Goal: Check status: Check status

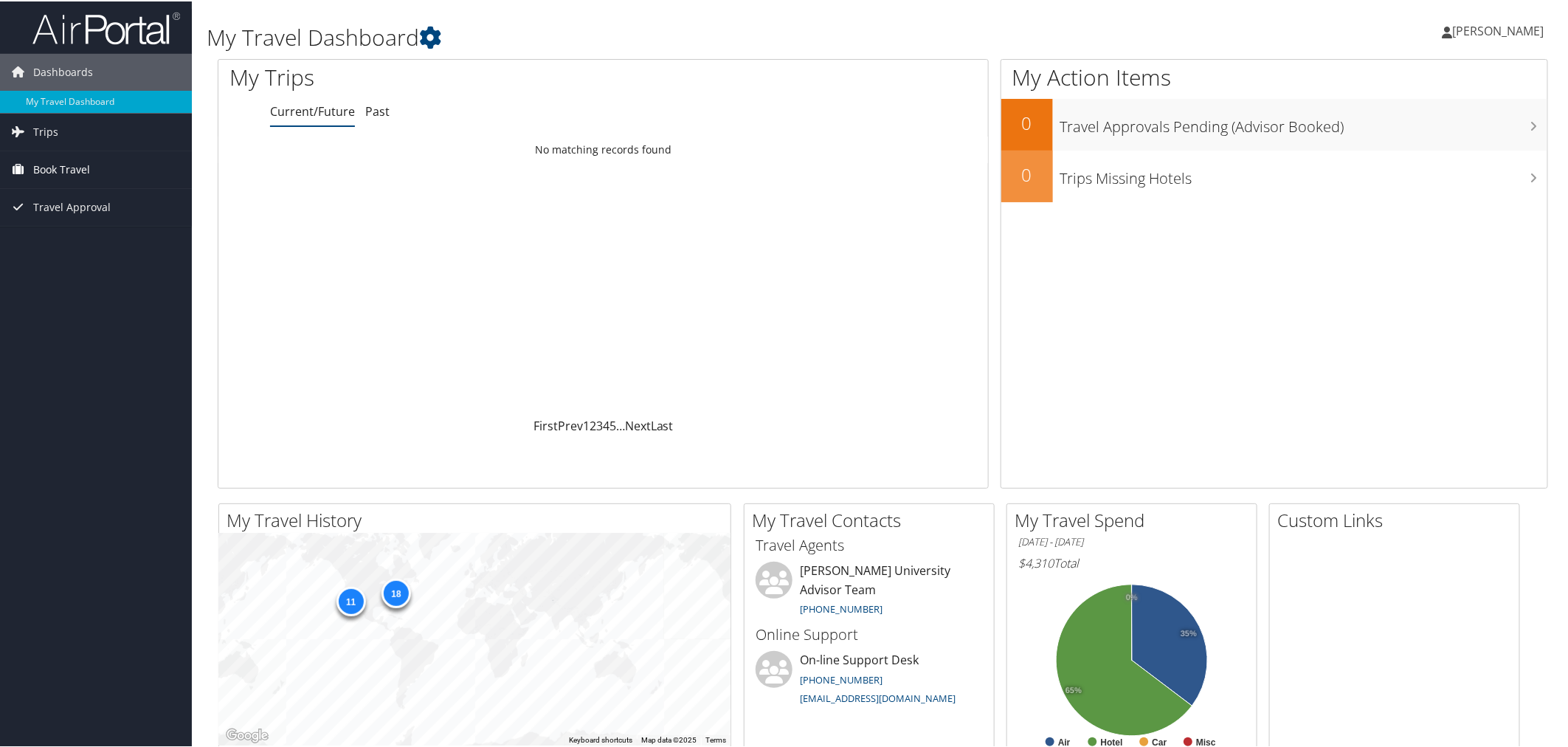
click at [84, 170] on span "Book Travel" at bounding box center [61, 168] width 57 height 37
click at [85, 218] on link "Book/Manage Online Trips" at bounding box center [96, 220] width 192 height 23
click at [88, 226] on link "Book/Manage Online Trips" at bounding box center [96, 220] width 192 height 23
click at [70, 204] on link "Approval Request (Beta)" at bounding box center [96, 198] width 192 height 23
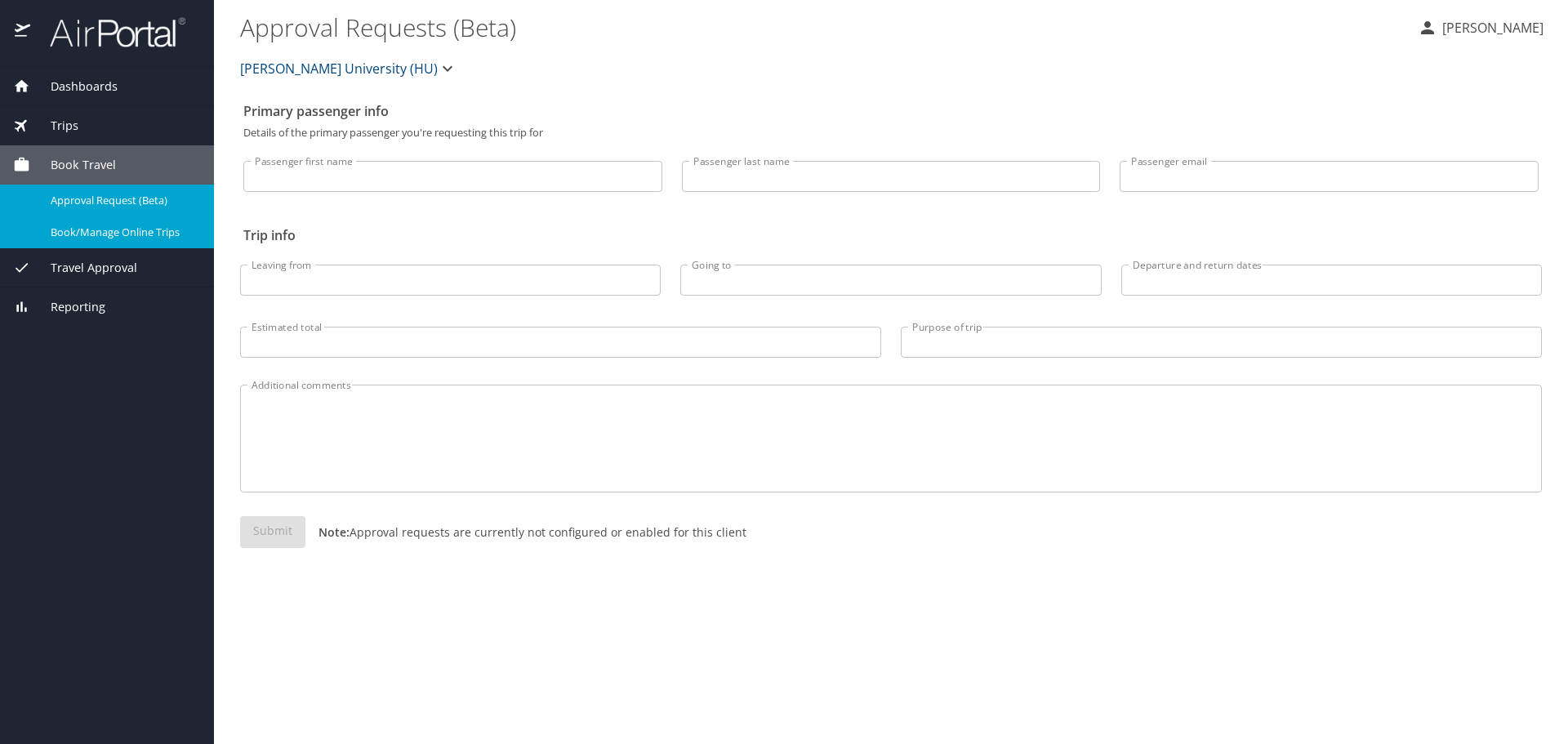
click at [97, 232] on span "Book/Manage Online Trips" at bounding box center [123, 233] width 144 height 16
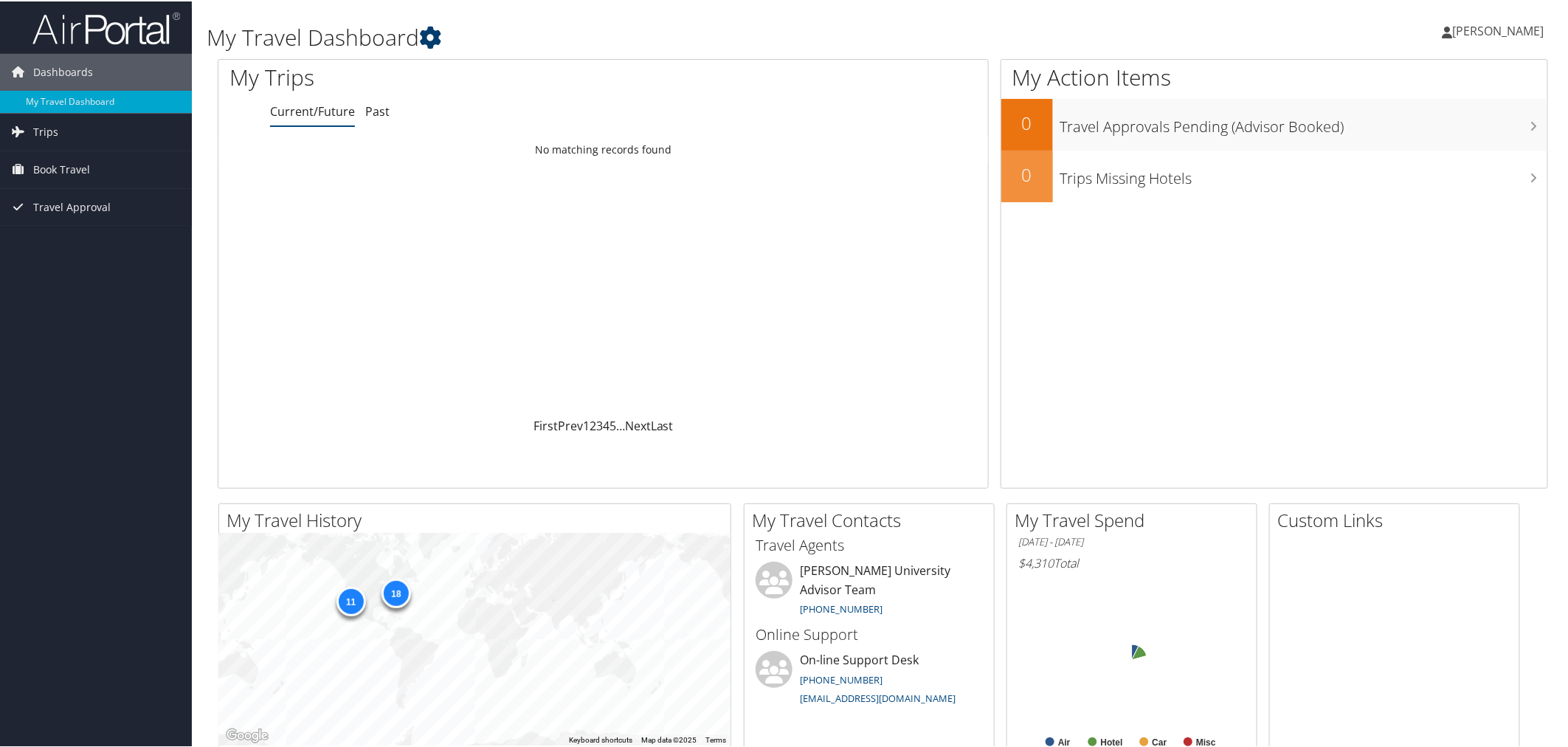
click at [429, 42] on icon at bounding box center [430, 36] width 23 height 23
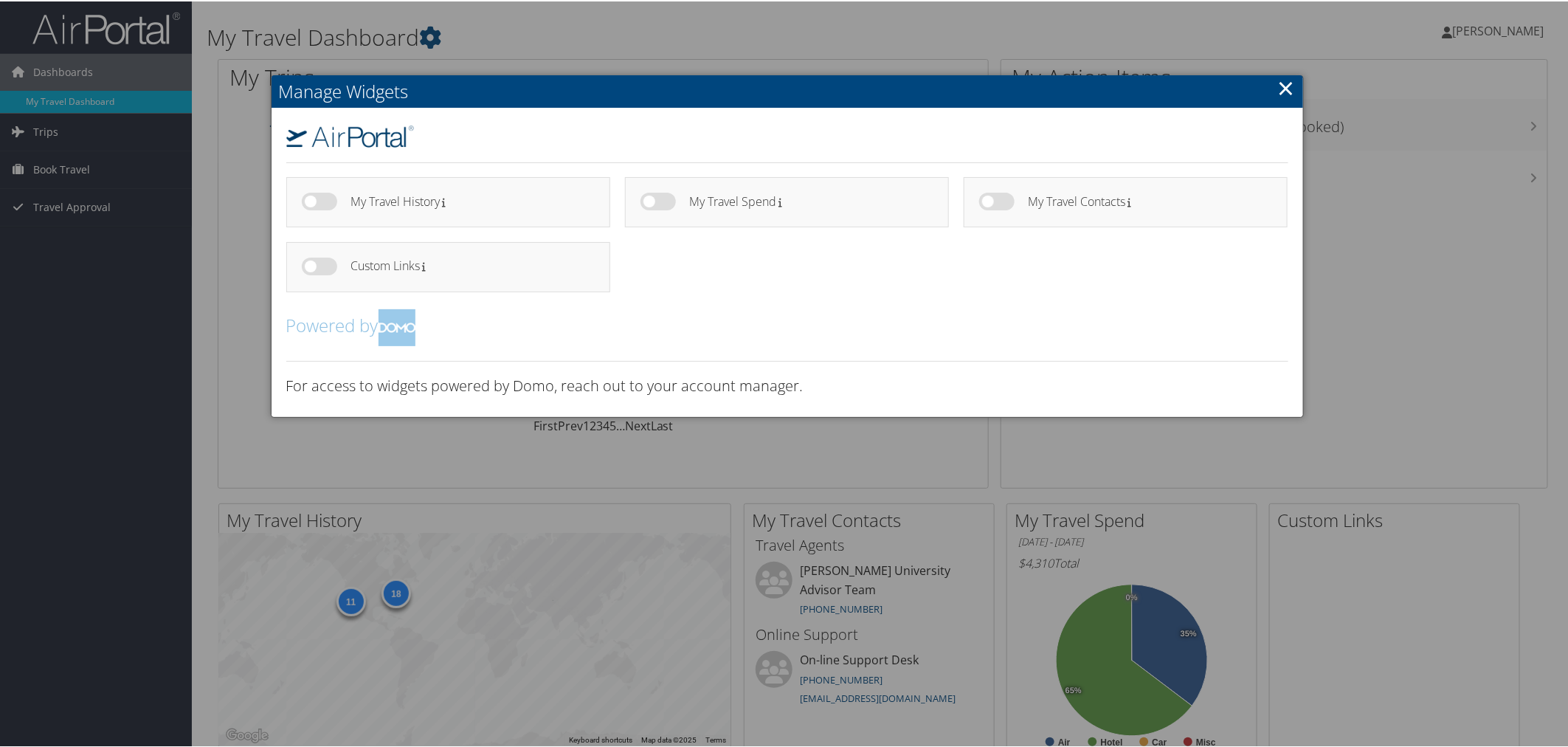
click at [1283, 86] on link "×" at bounding box center [1287, 86] width 17 height 30
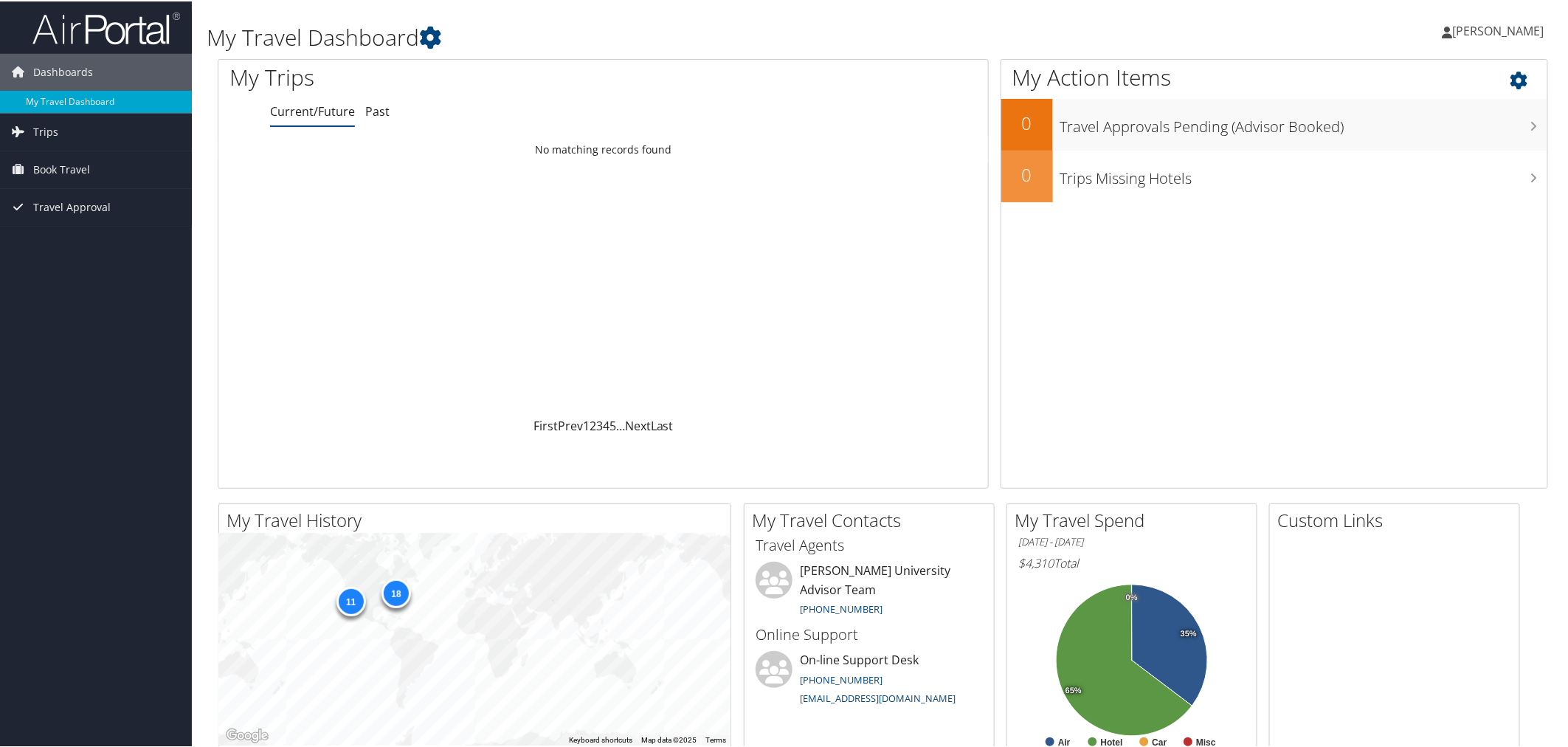
click at [1482, 87] on h1 "My Action Items" at bounding box center [1275, 76] width 547 height 31
click at [1511, 83] on icon at bounding box center [1533, 76] width 43 height 25
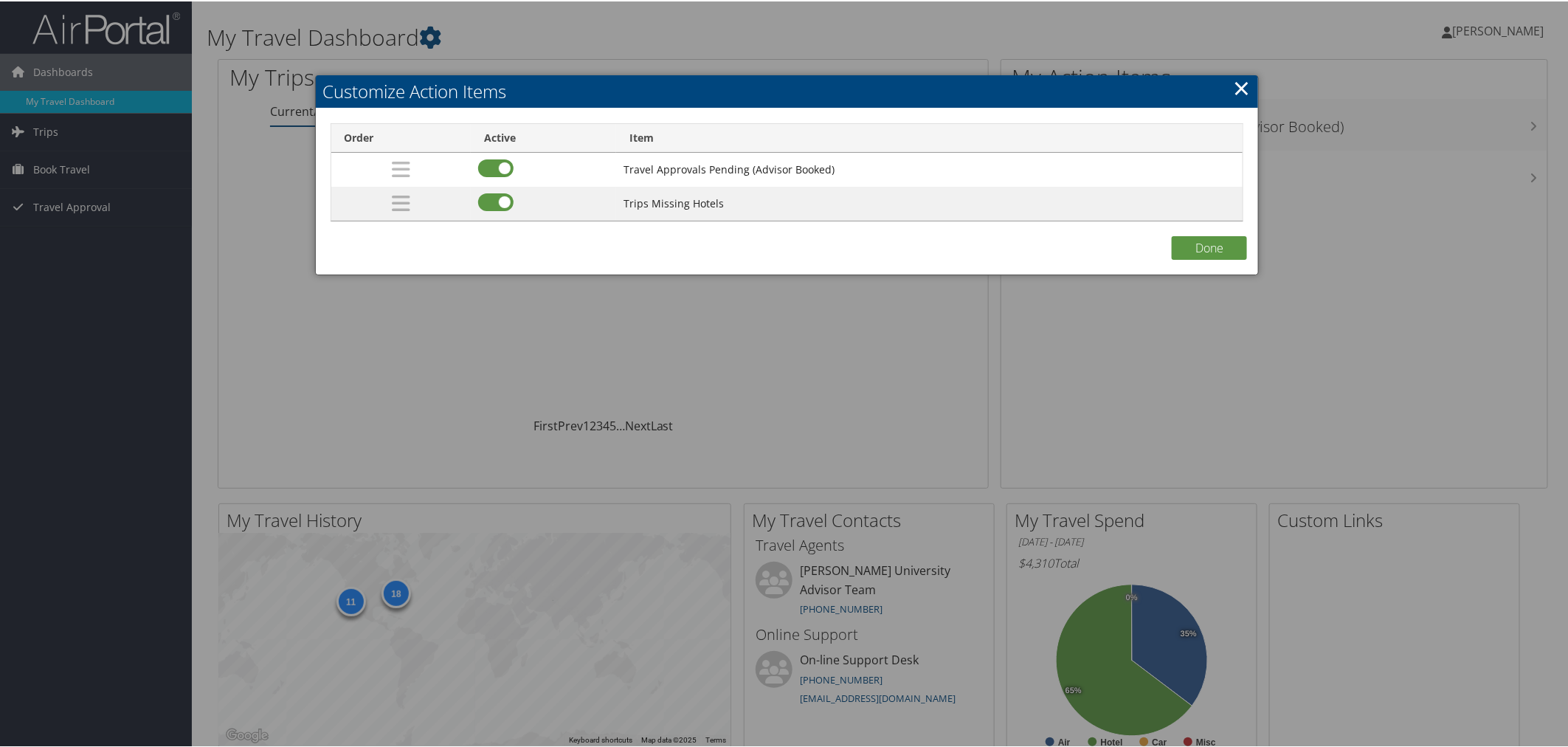
click at [1244, 77] on link "×" at bounding box center [1241, 86] width 17 height 30
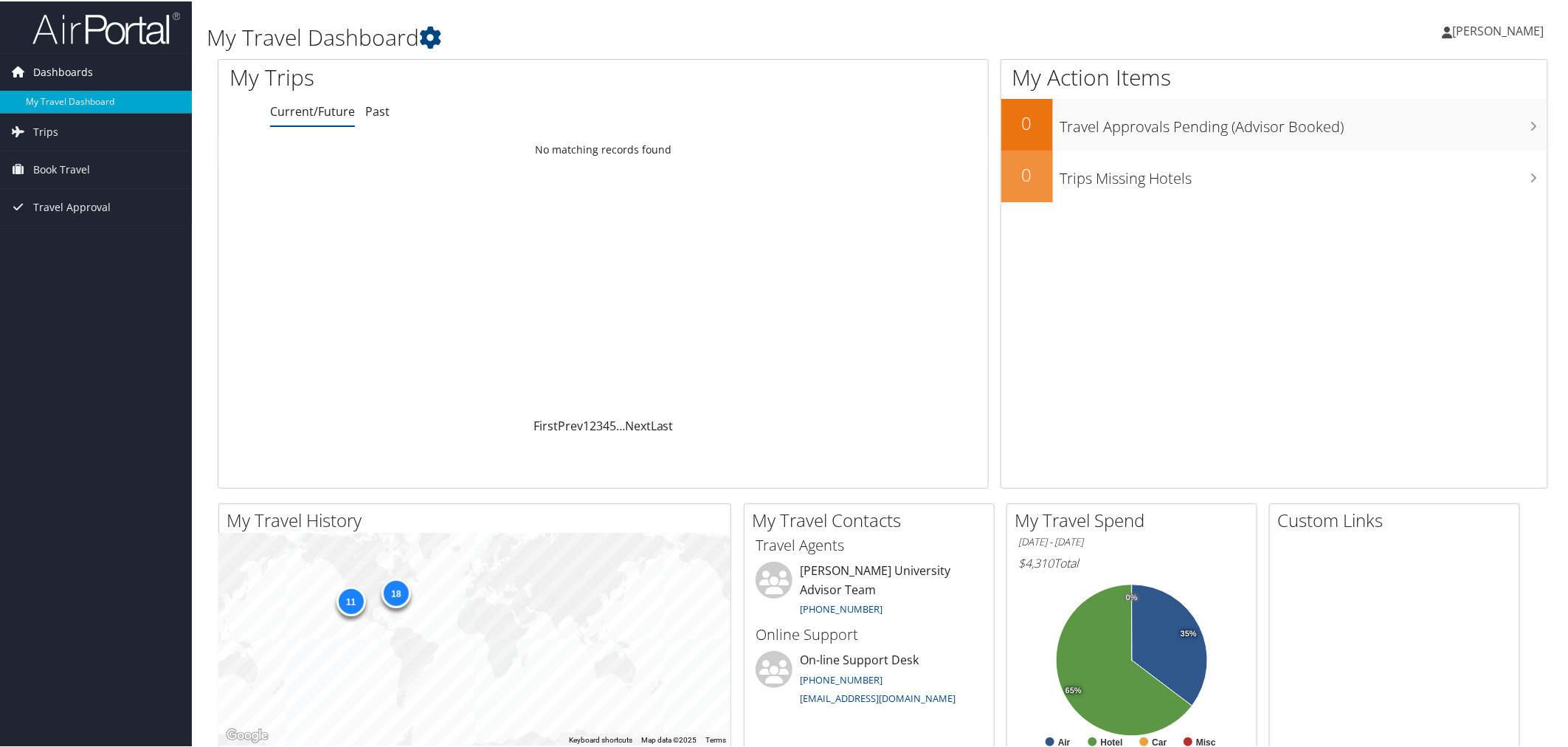
click at [70, 69] on span "Dashboards" at bounding box center [63, 70] width 60 height 37
click at [95, 72] on link "Dashboards" at bounding box center [96, 70] width 192 height 37
click at [59, 127] on link "Trips" at bounding box center [96, 130] width 192 height 37
click at [98, 272] on span "Travel Approval" at bounding box center [72, 272] width 78 height 37
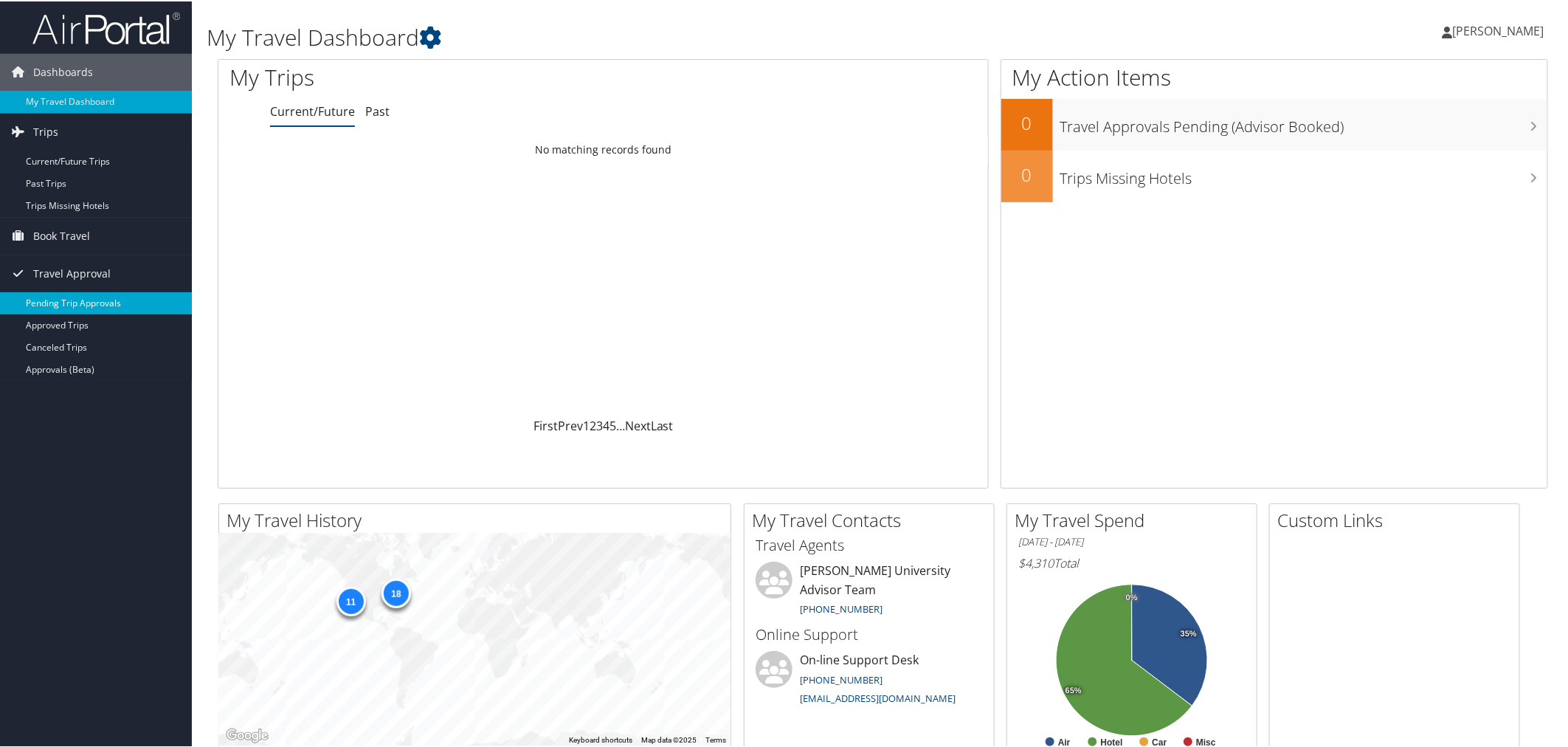
click at [104, 304] on link "Pending Trip Approvals" at bounding box center [96, 301] width 192 height 23
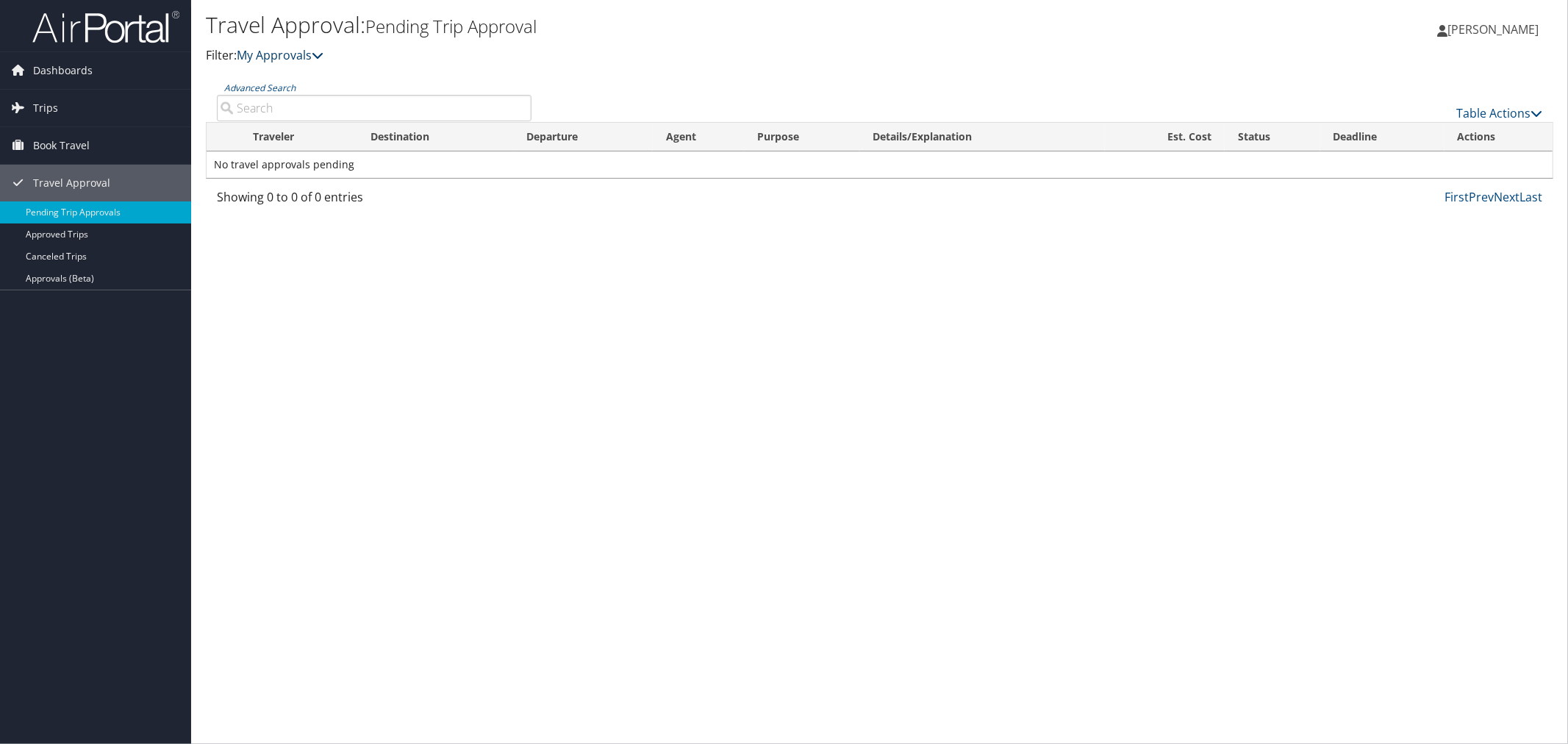
click at [281, 58] on link "My Approvals" at bounding box center [279, 55] width 87 height 16
click at [306, 55] on link "My Approvals" at bounding box center [279, 55] width 87 height 16
click at [307, 55] on link "My Approvals" at bounding box center [279, 55] width 87 height 16
click at [104, 229] on link "Approved Trips" at bounding box center [95, 235] width 191 height 22
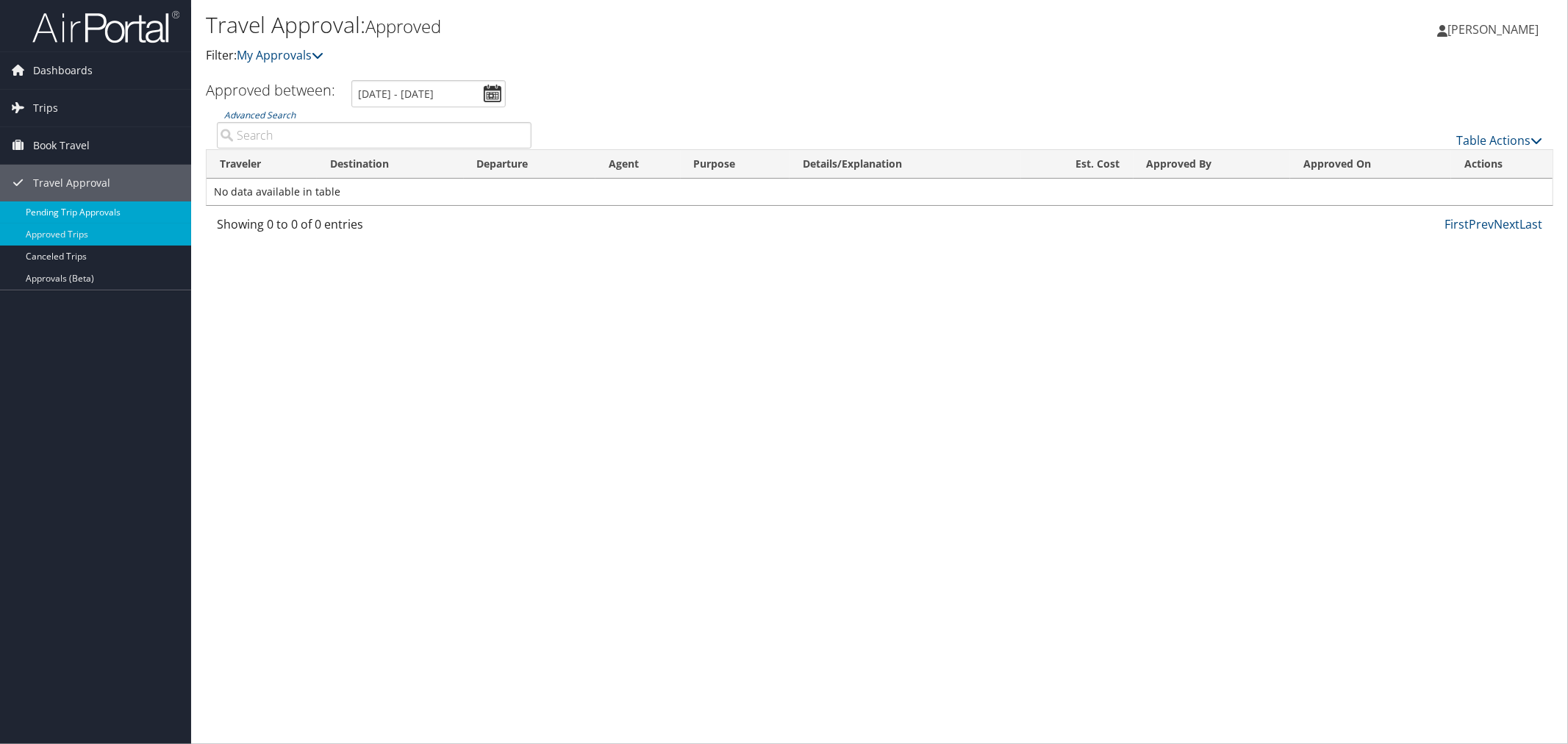
click at [95, 213] on link "Pending Trip Approvals" at bounding box center [95, 212] width 191 height 22
